Goal: Navigation & Orientation: Find specific page/section

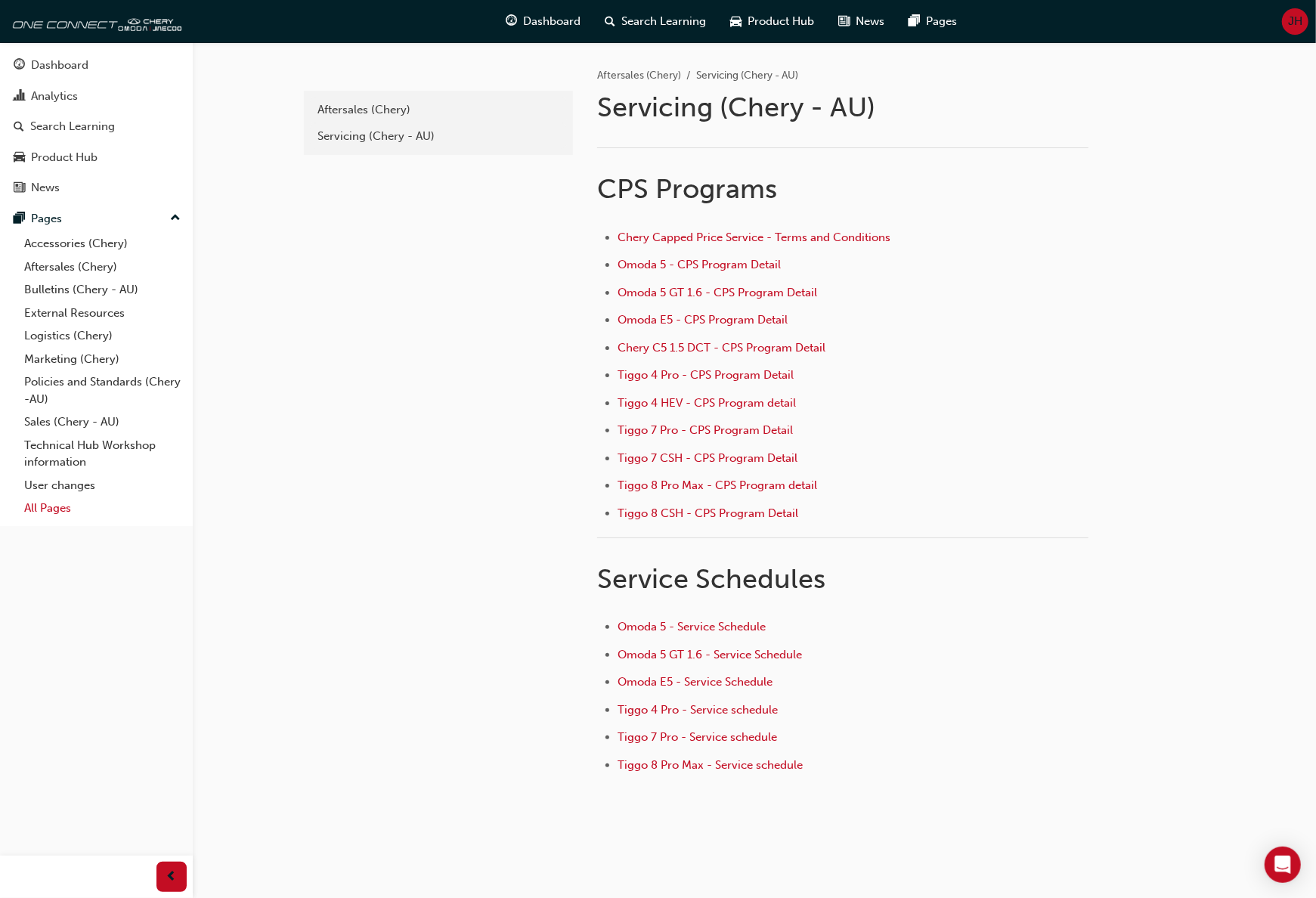
click at [35, 502] on link "All Pages" at bounding box center [103, 508] width 169 height 23
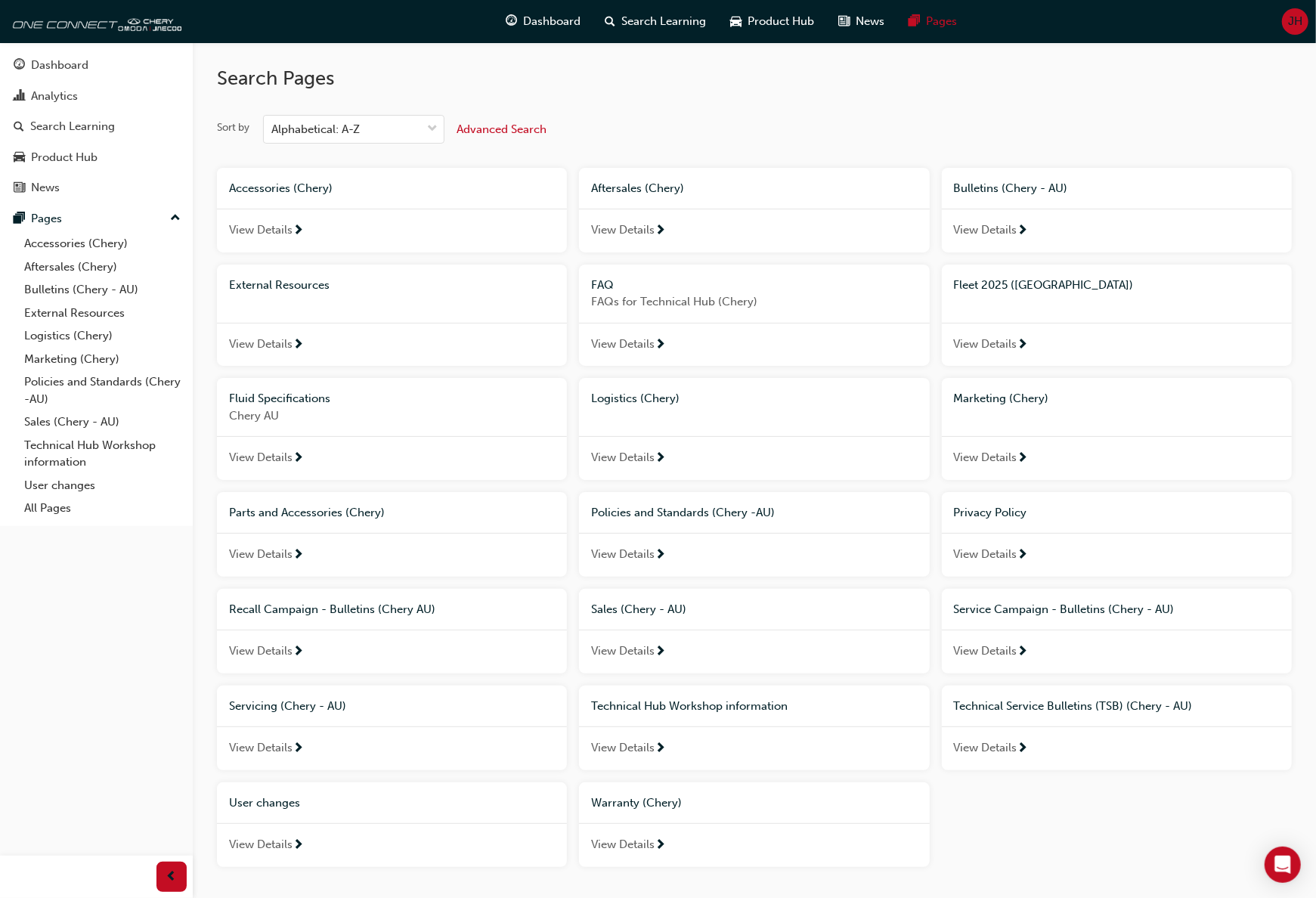
click at [981, 230] on span "View Details" at bounding box center [985, 230] width 63 height 17
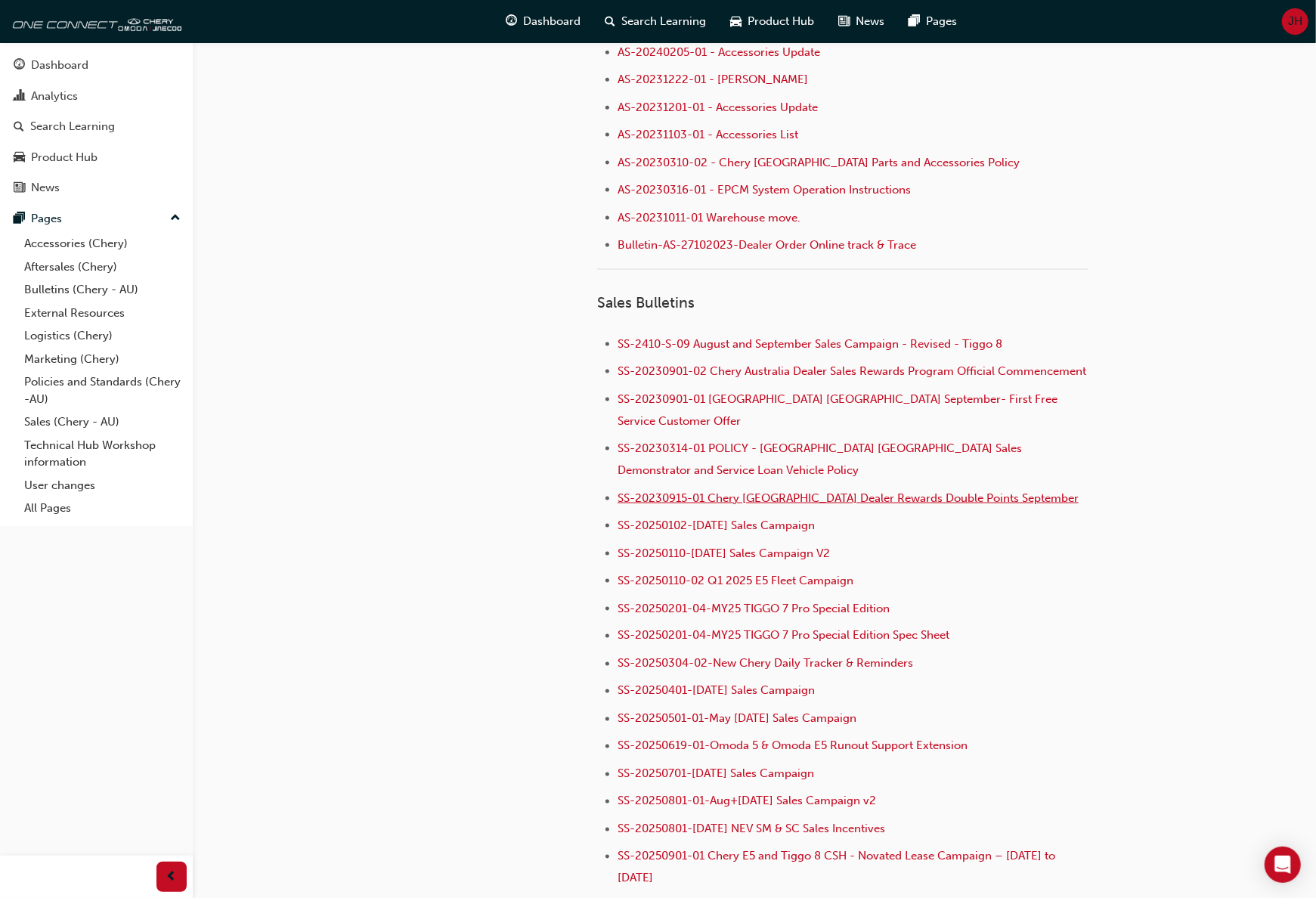
scroll to position [1511, 0]
